Goal: Find specific page/section

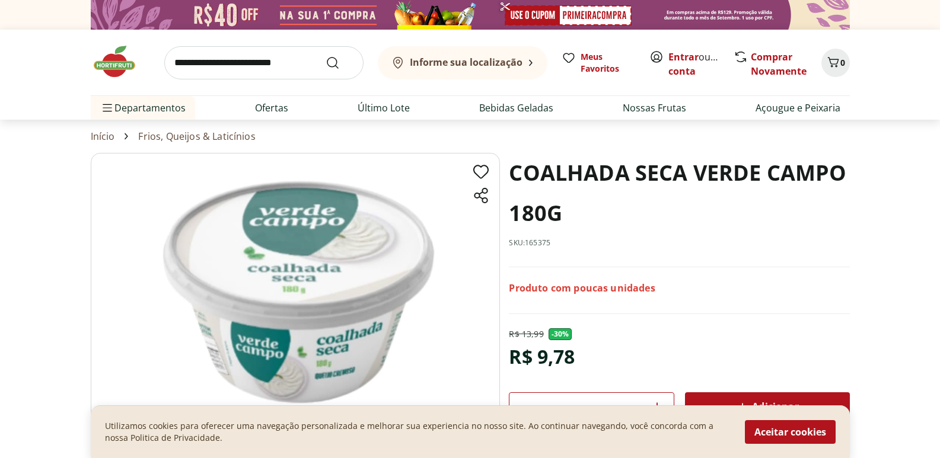
click at [498, 67] on b "Informe sua localização" at bounding box center [466, 62] width 113 height 13
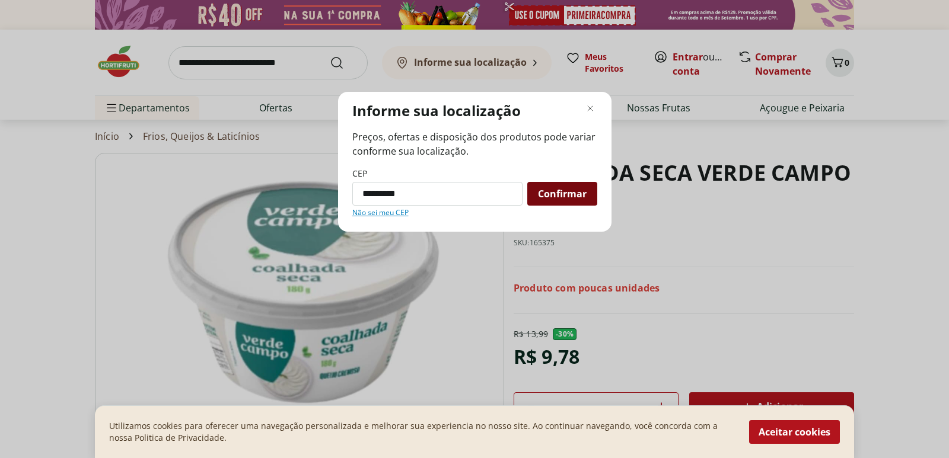
type input "*********"
click at [565, 192] on span "Confirmar" at bounding box center [562, 193] width 49 height 9
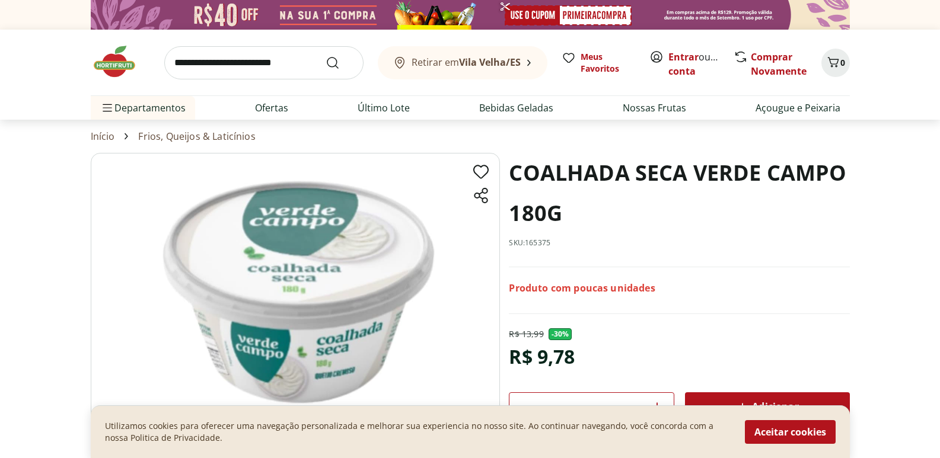
click at [473, 60] on b "Vila Velha/ES" at bounding box center [490, 62] width 62 height 13
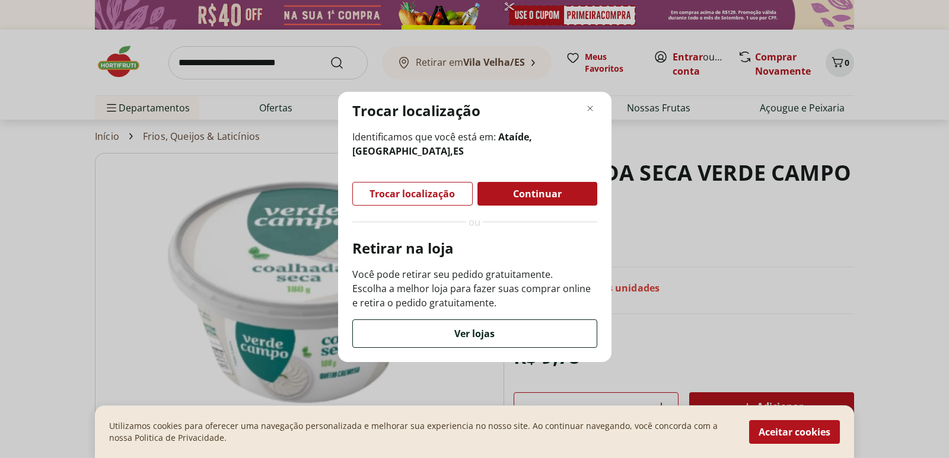
click at [474, 329] on span "Ver lojas" at bounding box center [474, 333] width 40 height 9
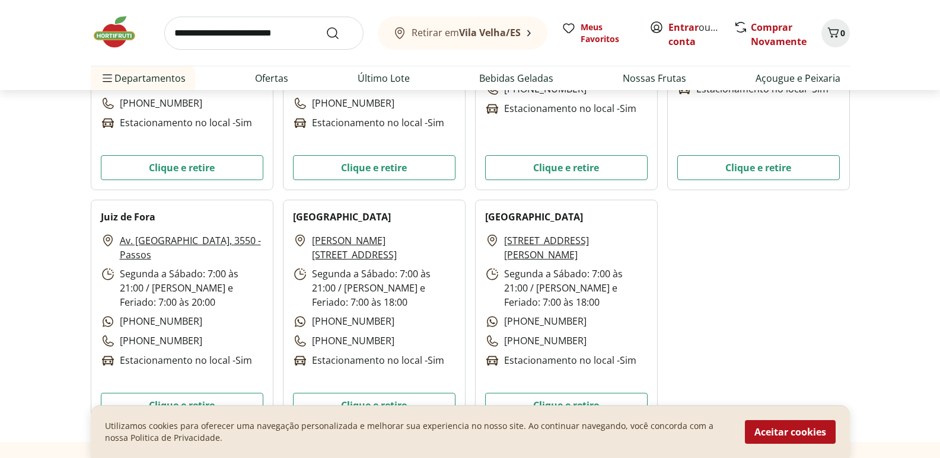
scroll to position [3558, 0]
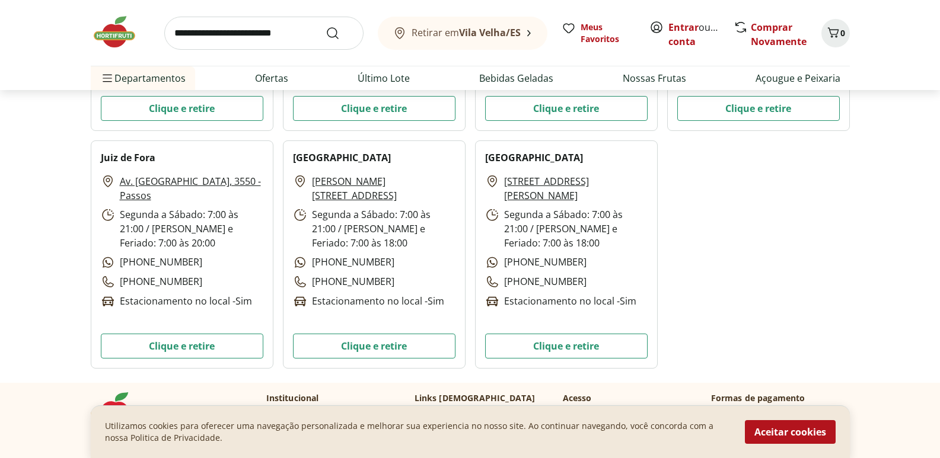
click at [568, 177] on link "[STREET_ADDRESS][PERSON_NAME]" at bounding box center [576, 188] width 144 height 28
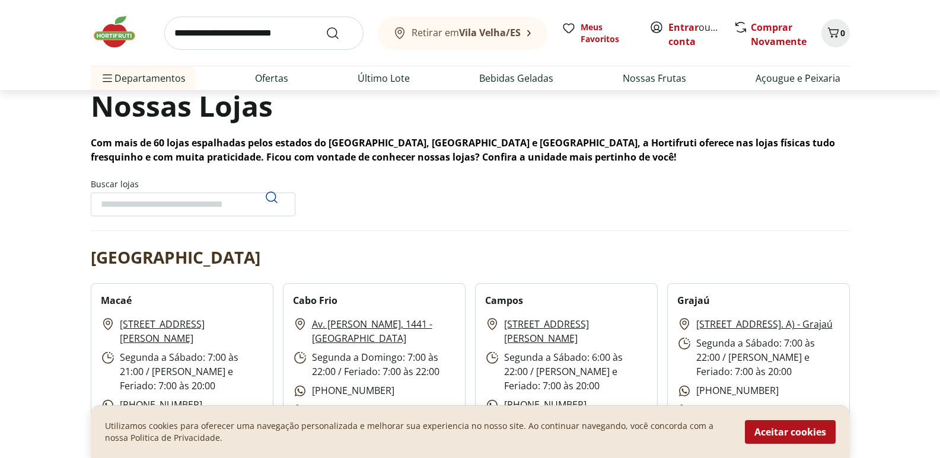
scroll to position [0, 0]
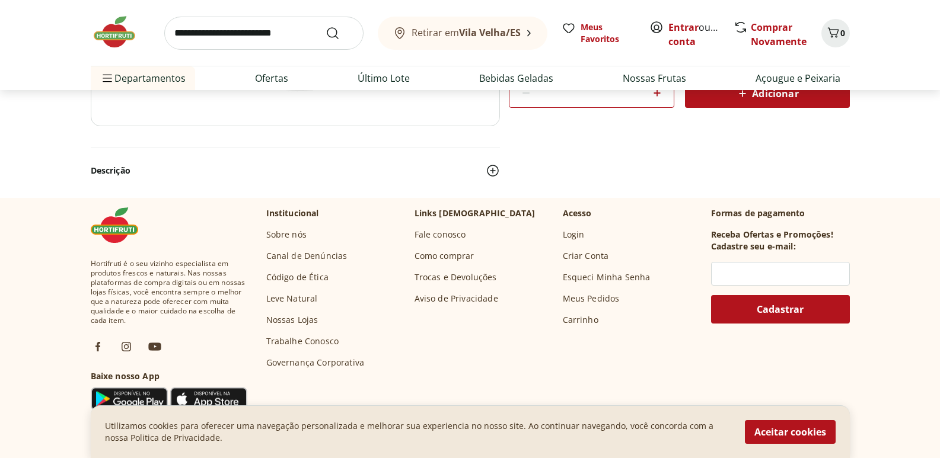
scroll to position [297, 0]
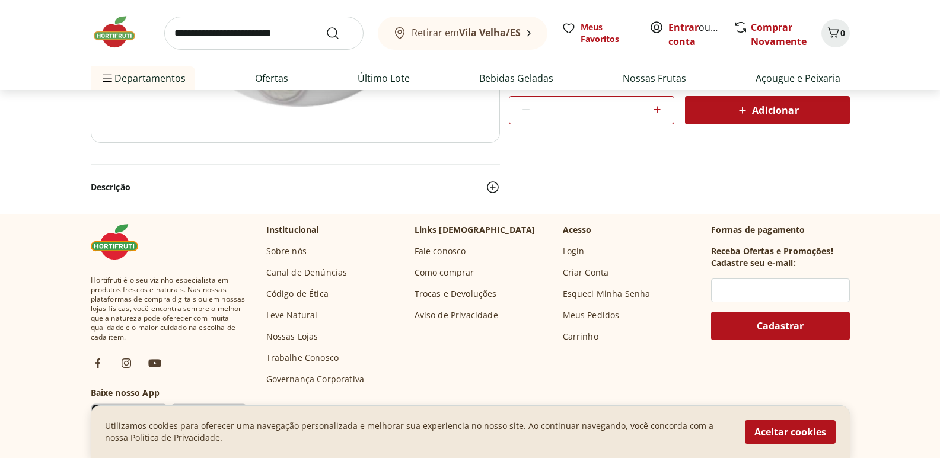
click at [491, 190] on img at bounding box center [493, 187] width 14 height 14
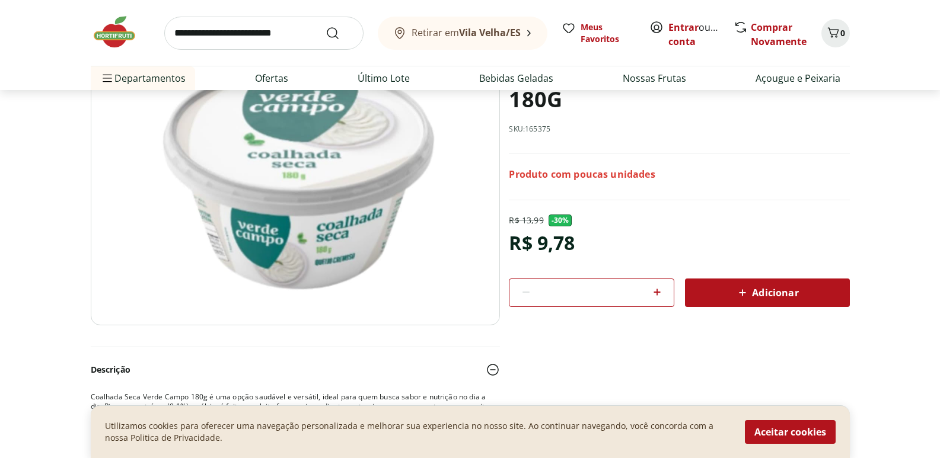
scroll to position [0, 0]
